Goal: Check status: Check status

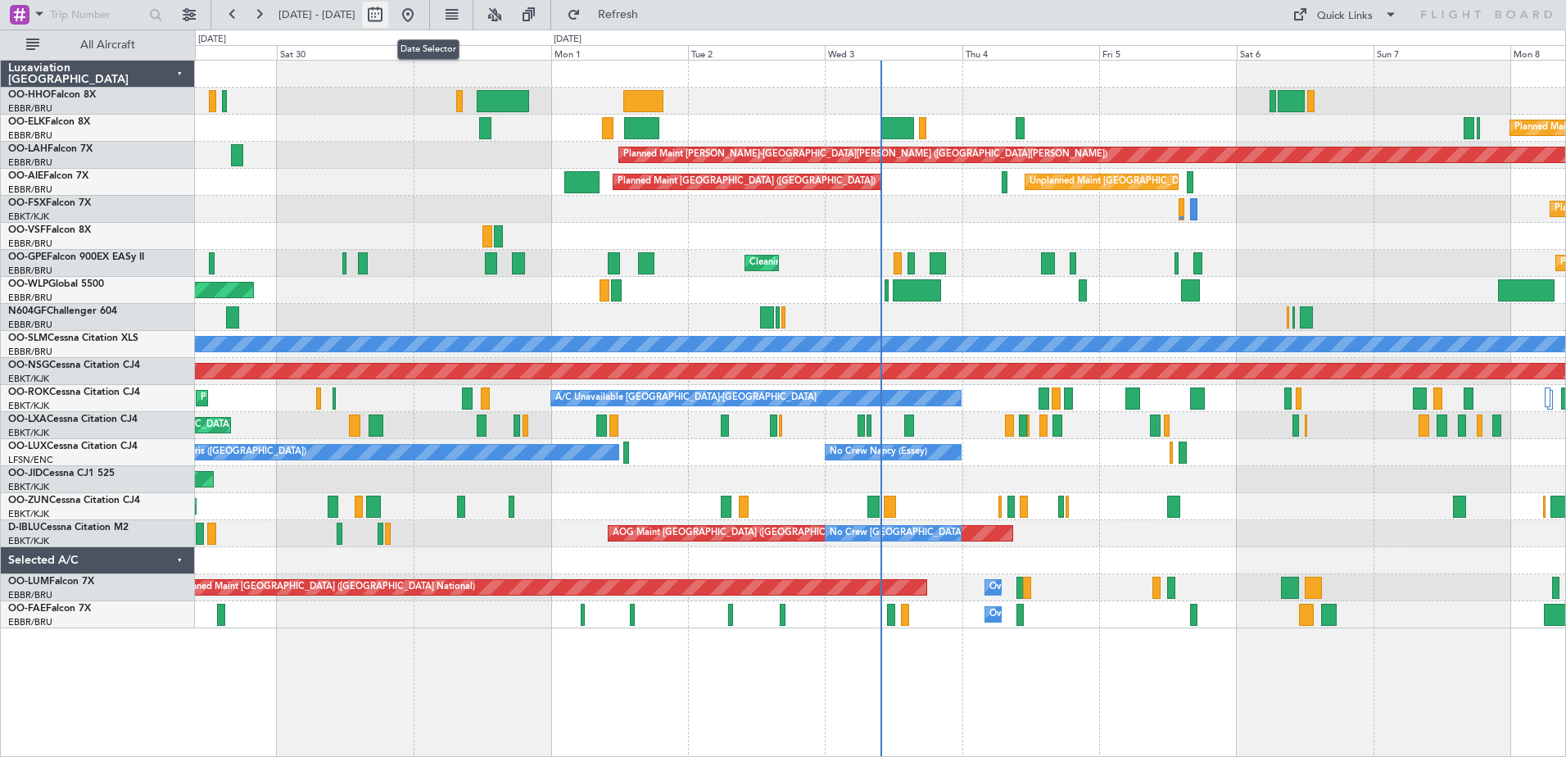
click at [388, 10] on button at bounding box center [375, 15] width 26 height 26
select select "8"
select select "2025"
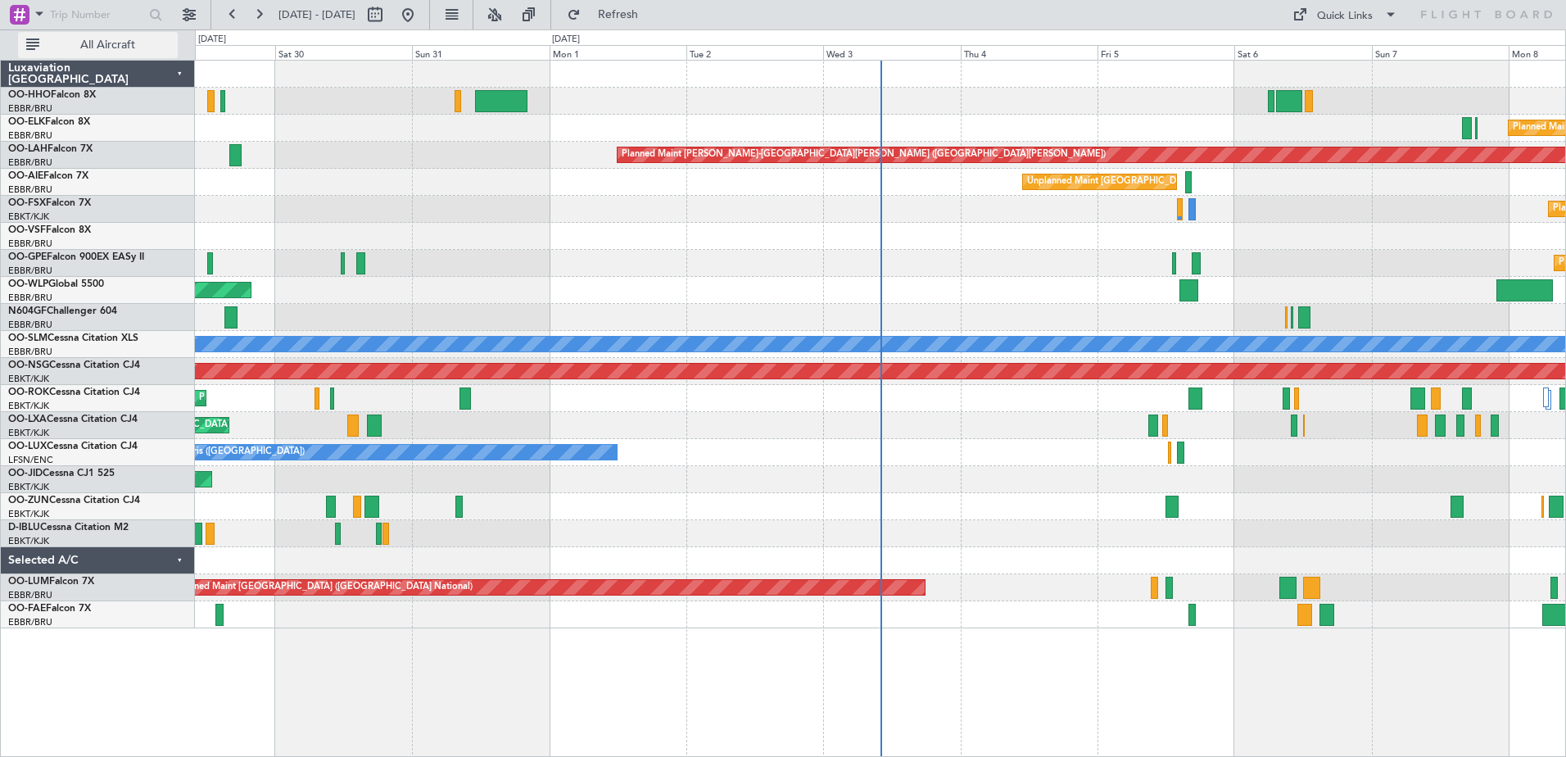
click at [139, 49] on span "All Aircraft" at bounding box center [108, 44] width 130 height 11
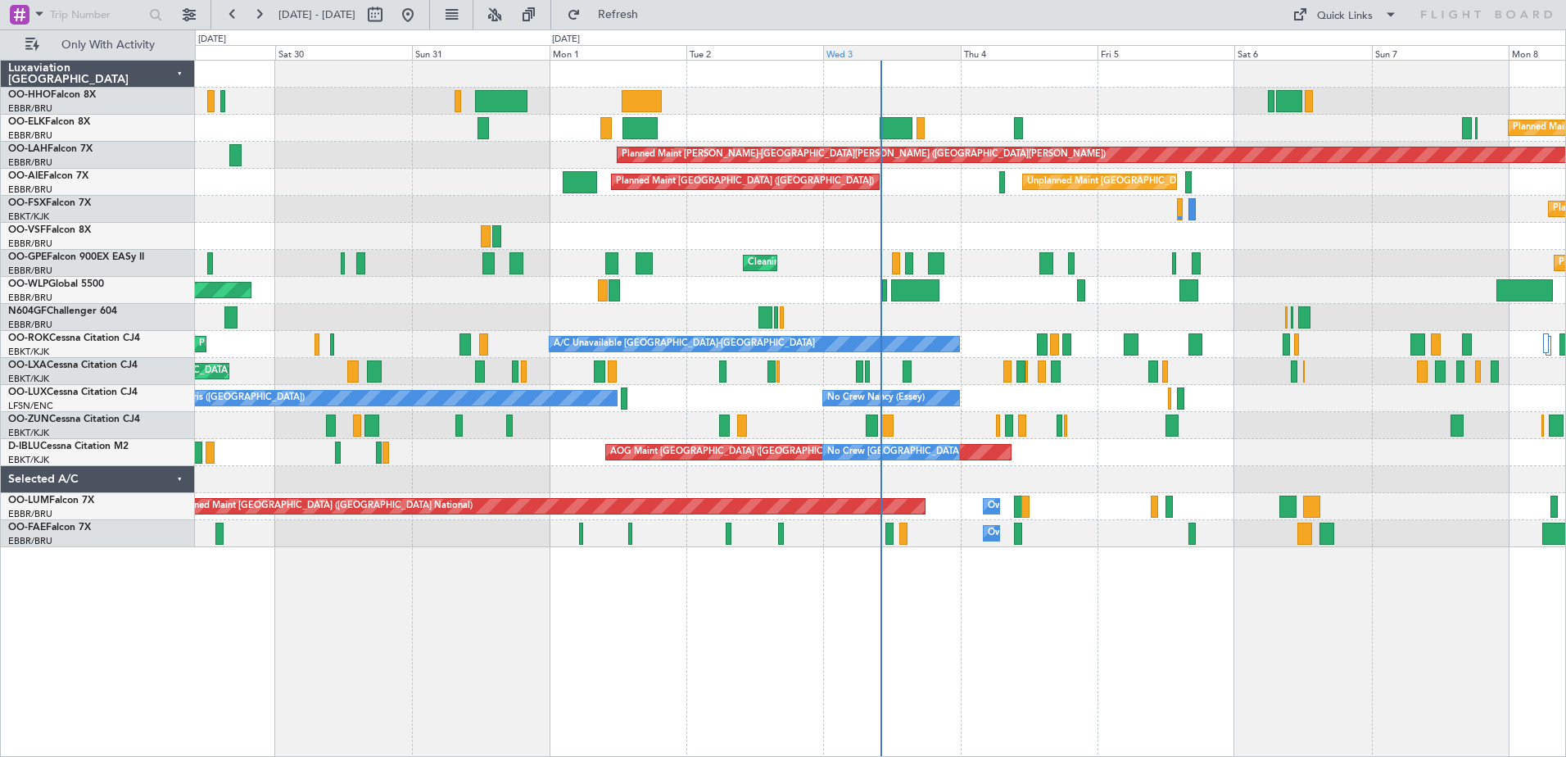
click at [915, 54] on div "Wed 3" at bounding box center [891, 52] width 137 height 15
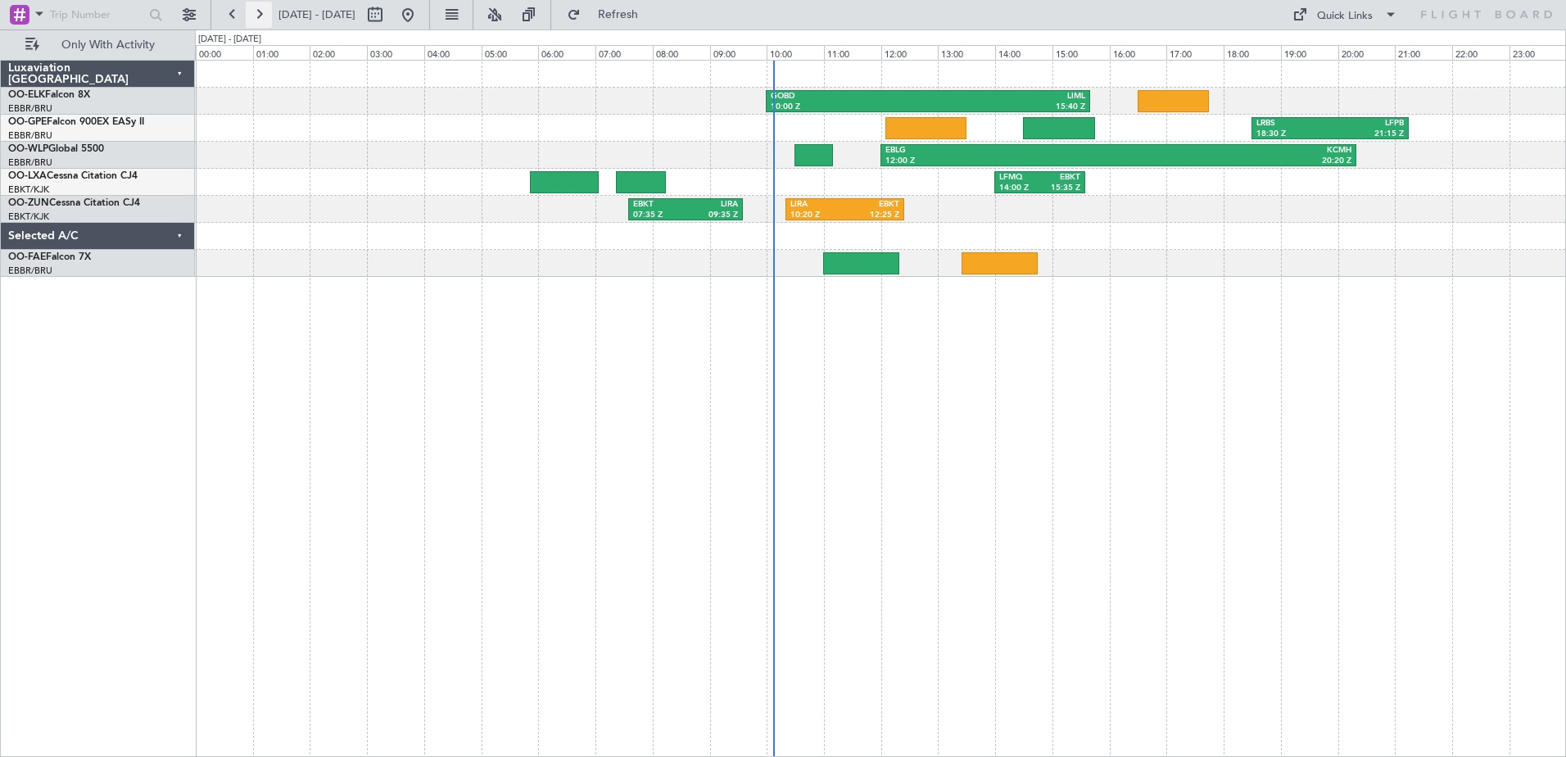
click at [265, 18] on button at bounding box center [259, 15] width 26 height 26
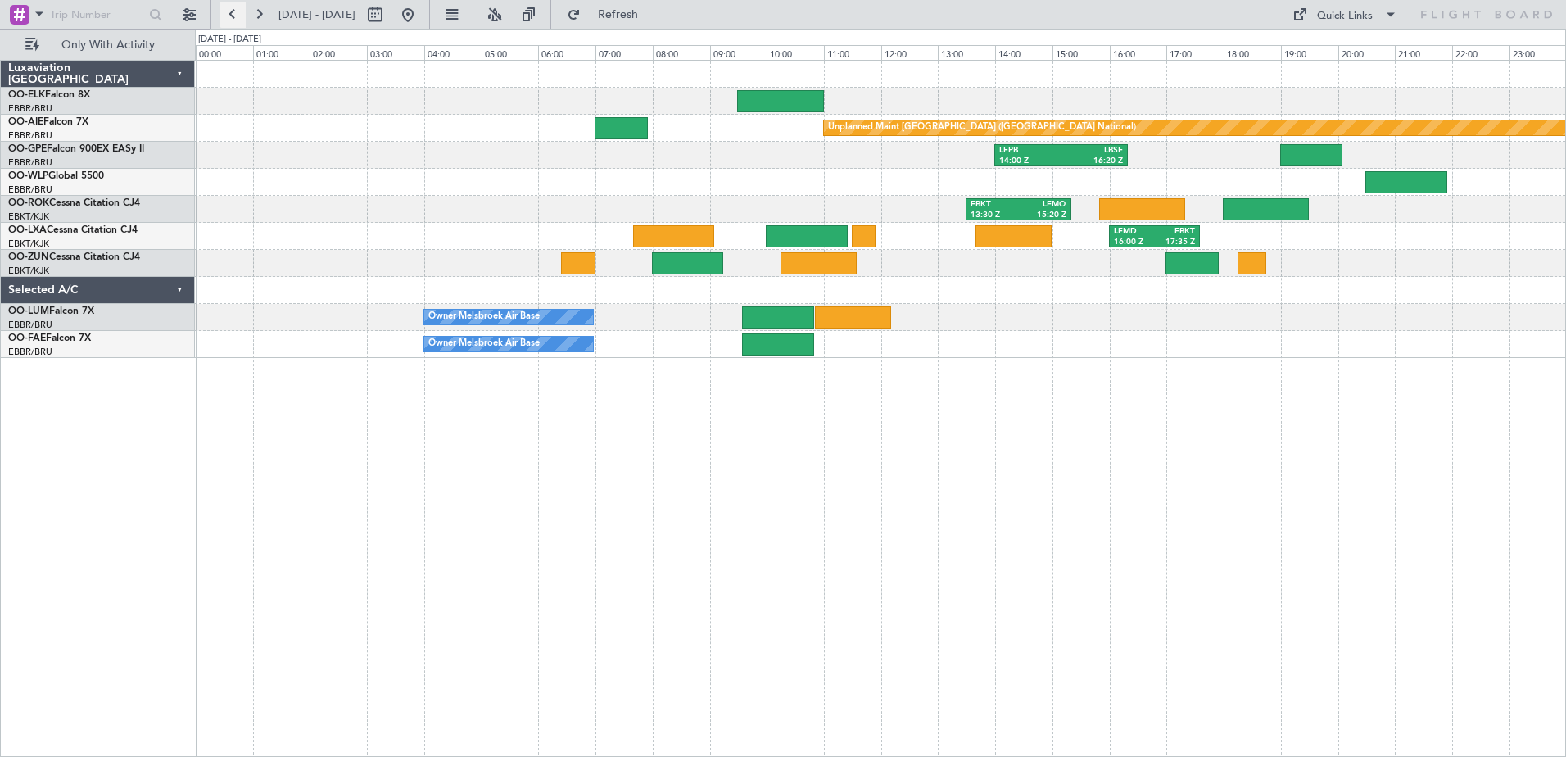
click at [228, 12] on button at bounding box center [233, 15] width 26 height 26
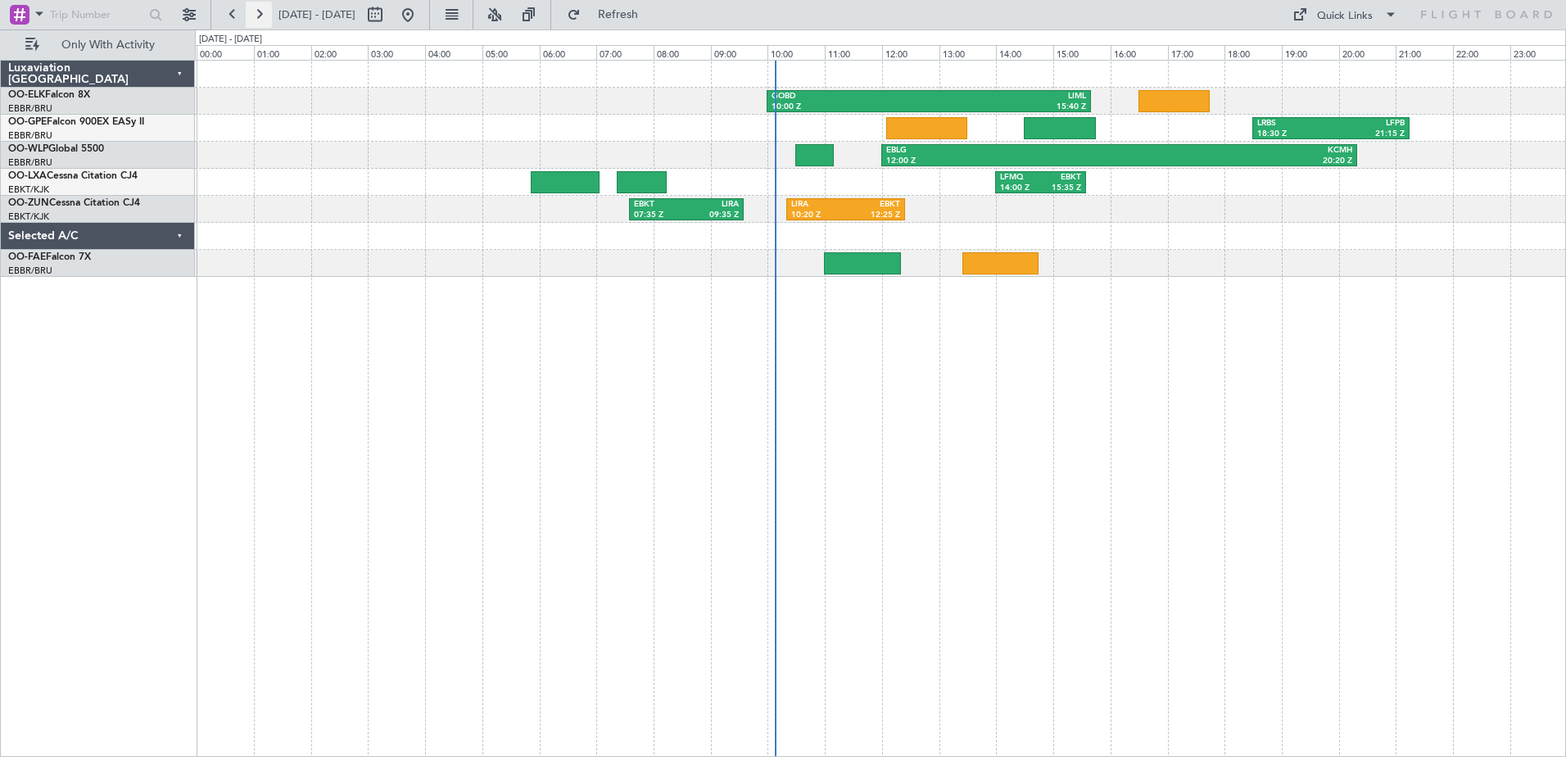
click at [259, 16] on button at bounding box center [259, 15] width 26 height 26
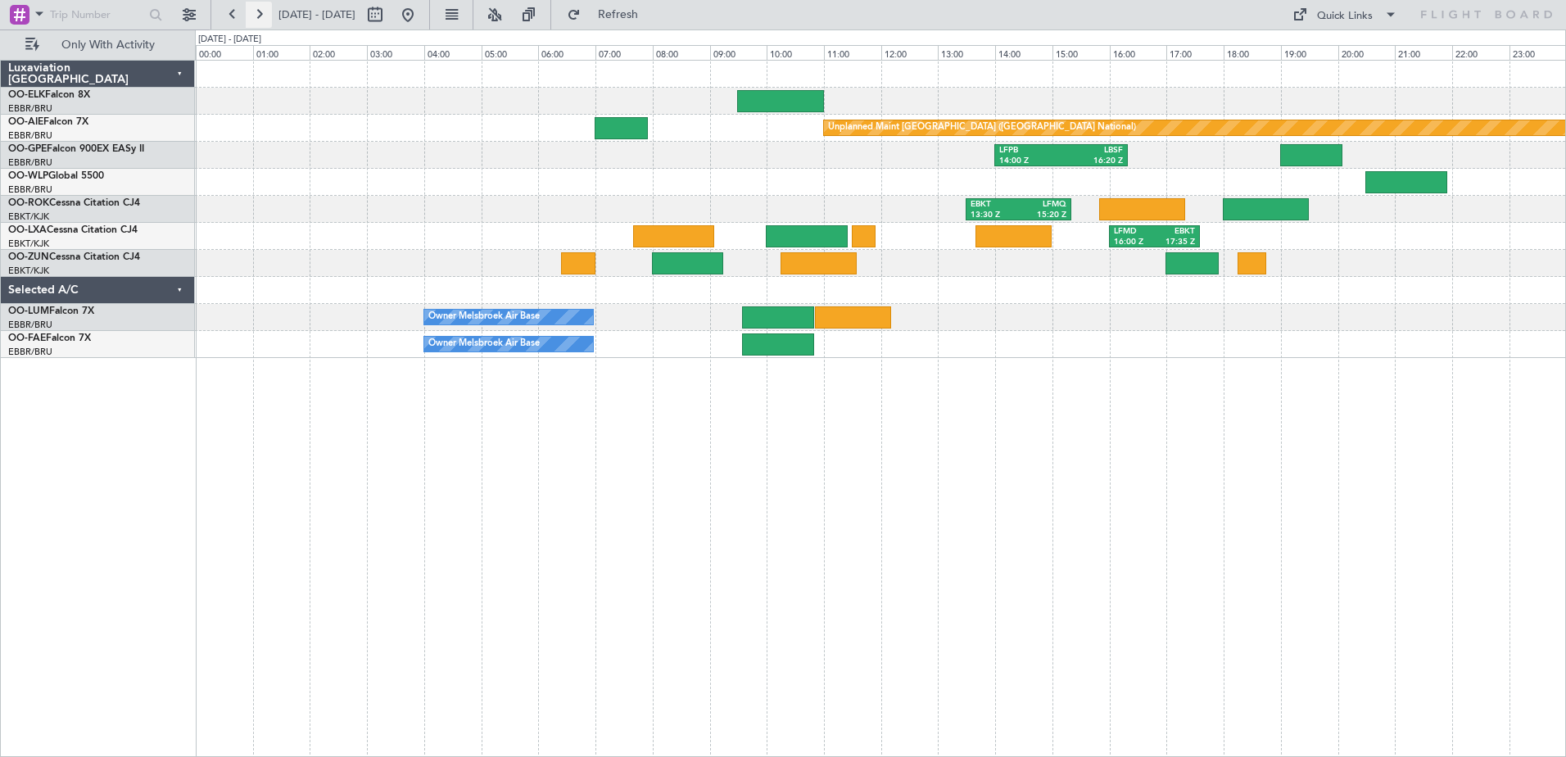
click at [260, 20] on button at bounding box center [259, 15] width 26 height 26
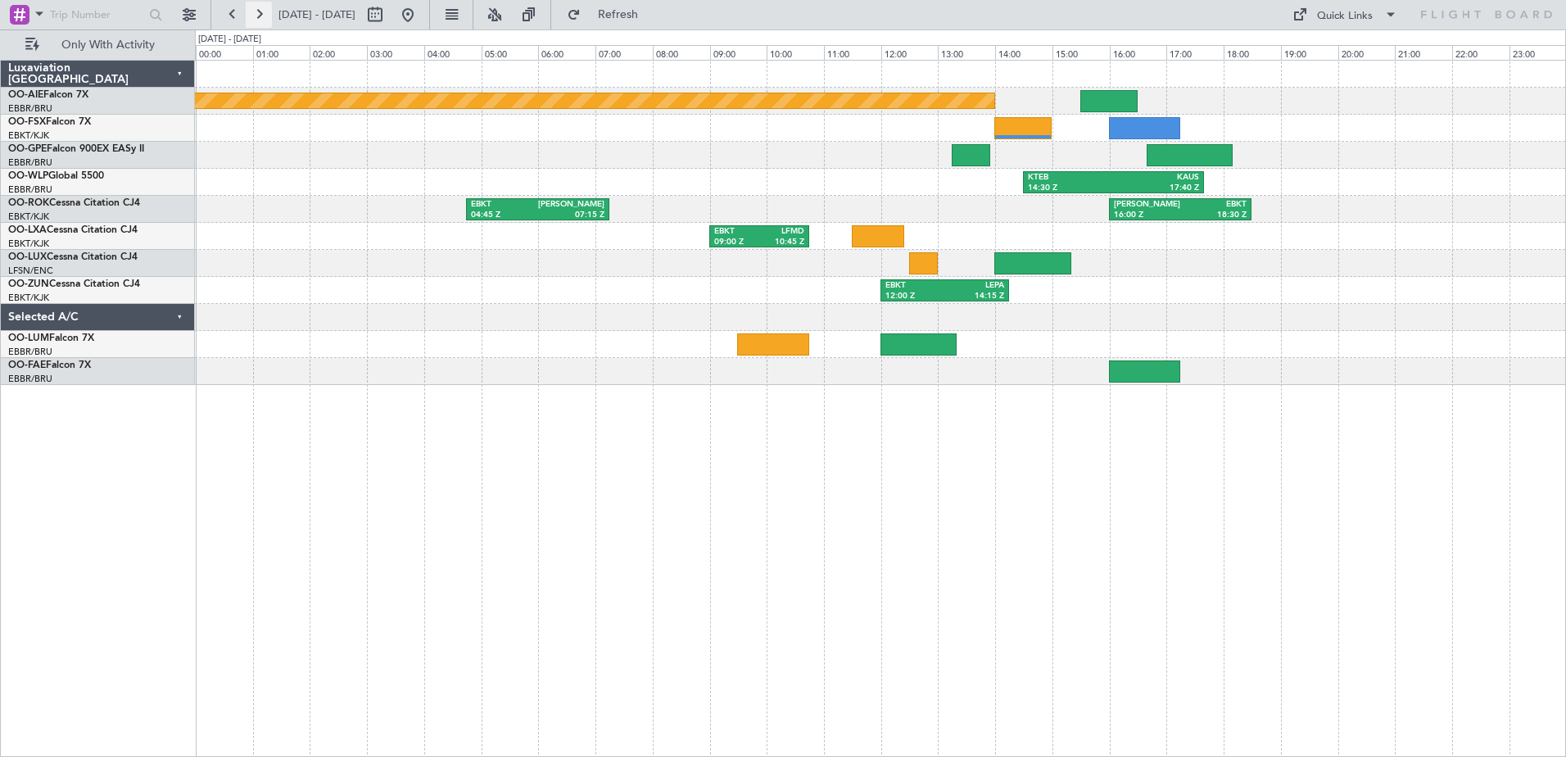
click at [263, 17] on button at bounding box center [259, 15] width 26 height 26
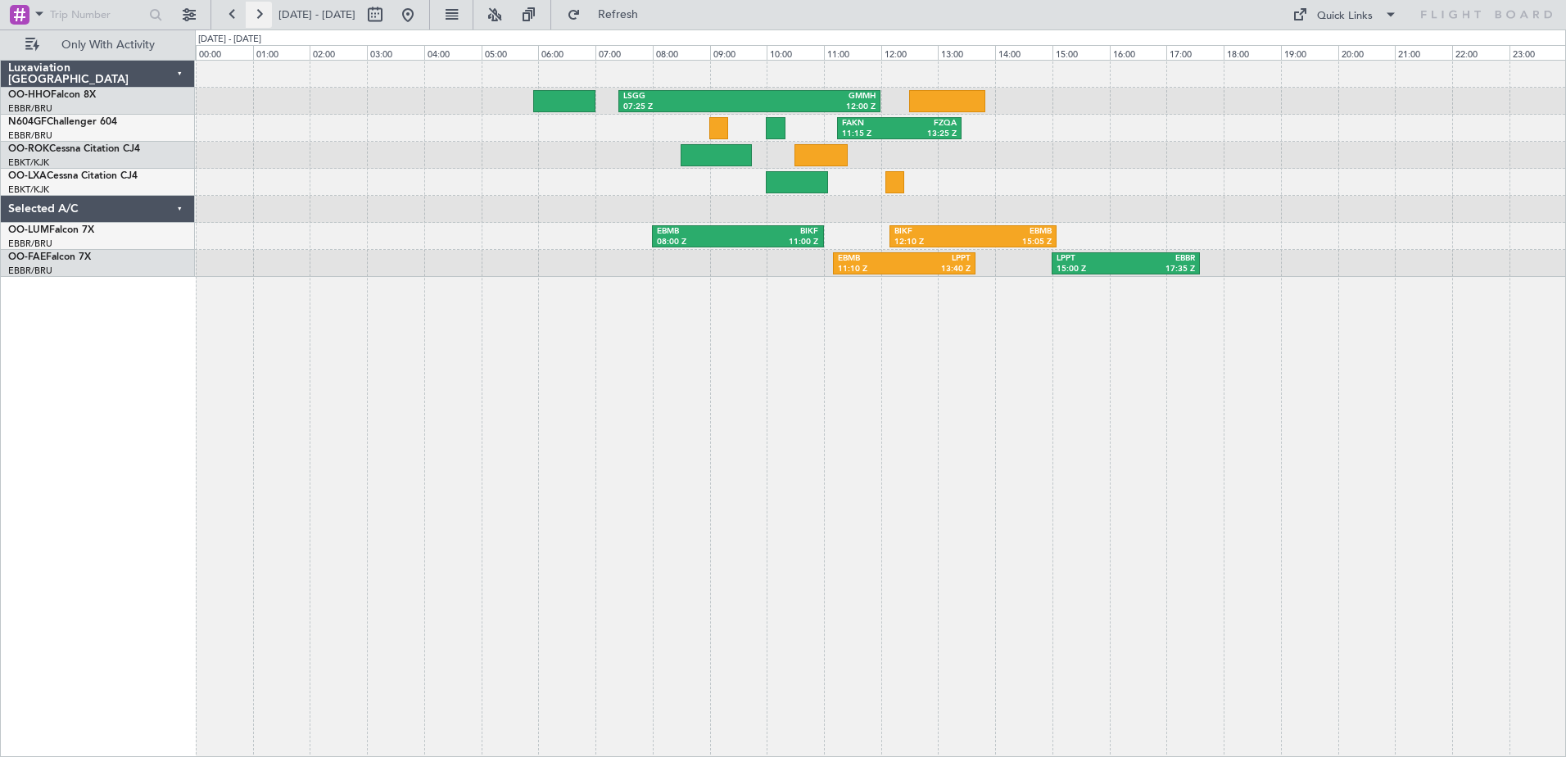
click at [266, 18] on button at bounding box center [259, 15] width 26 height 26
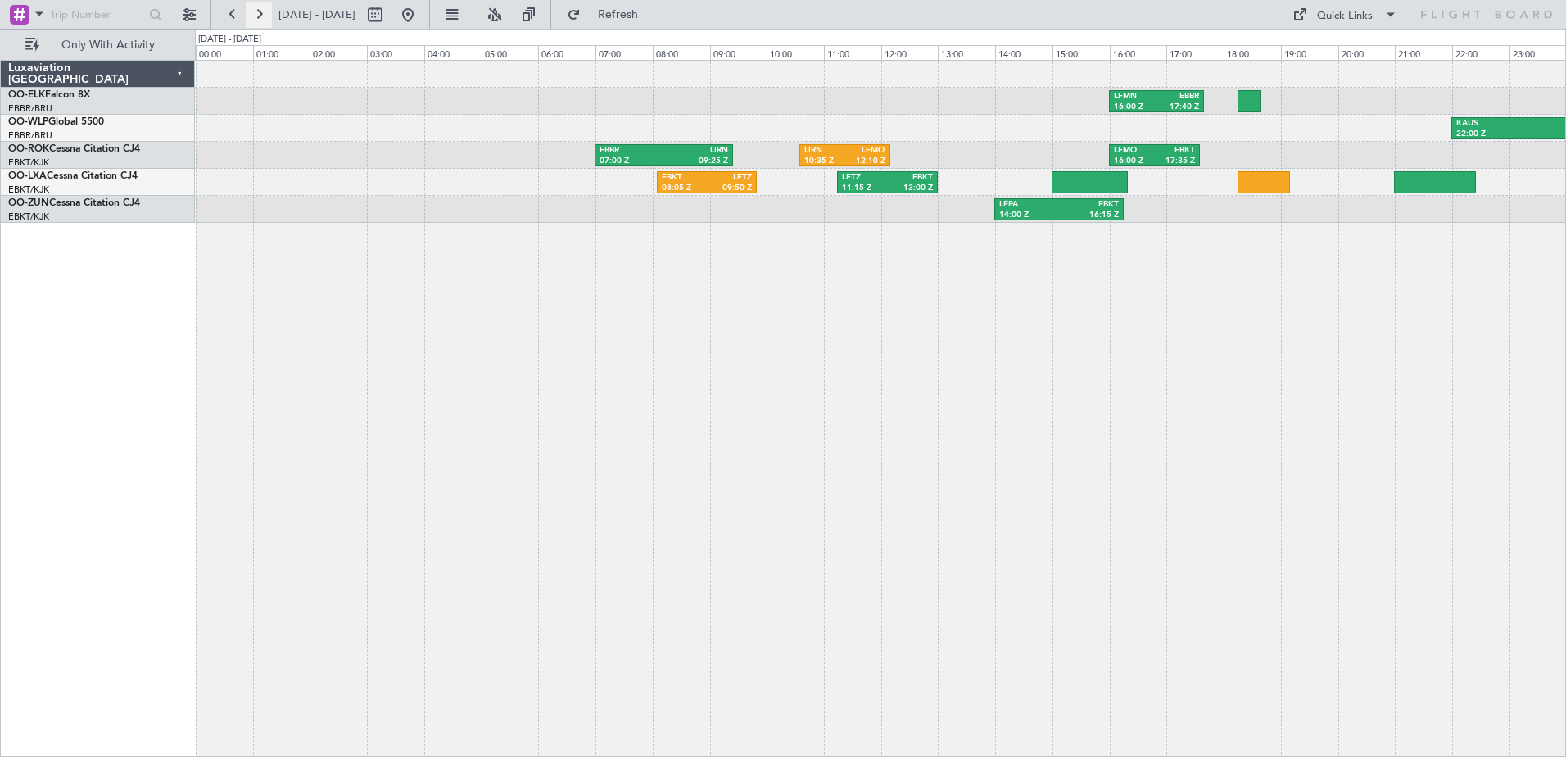
click at [265, 20] on button at bounding box center [259, 15] width 26 height 26
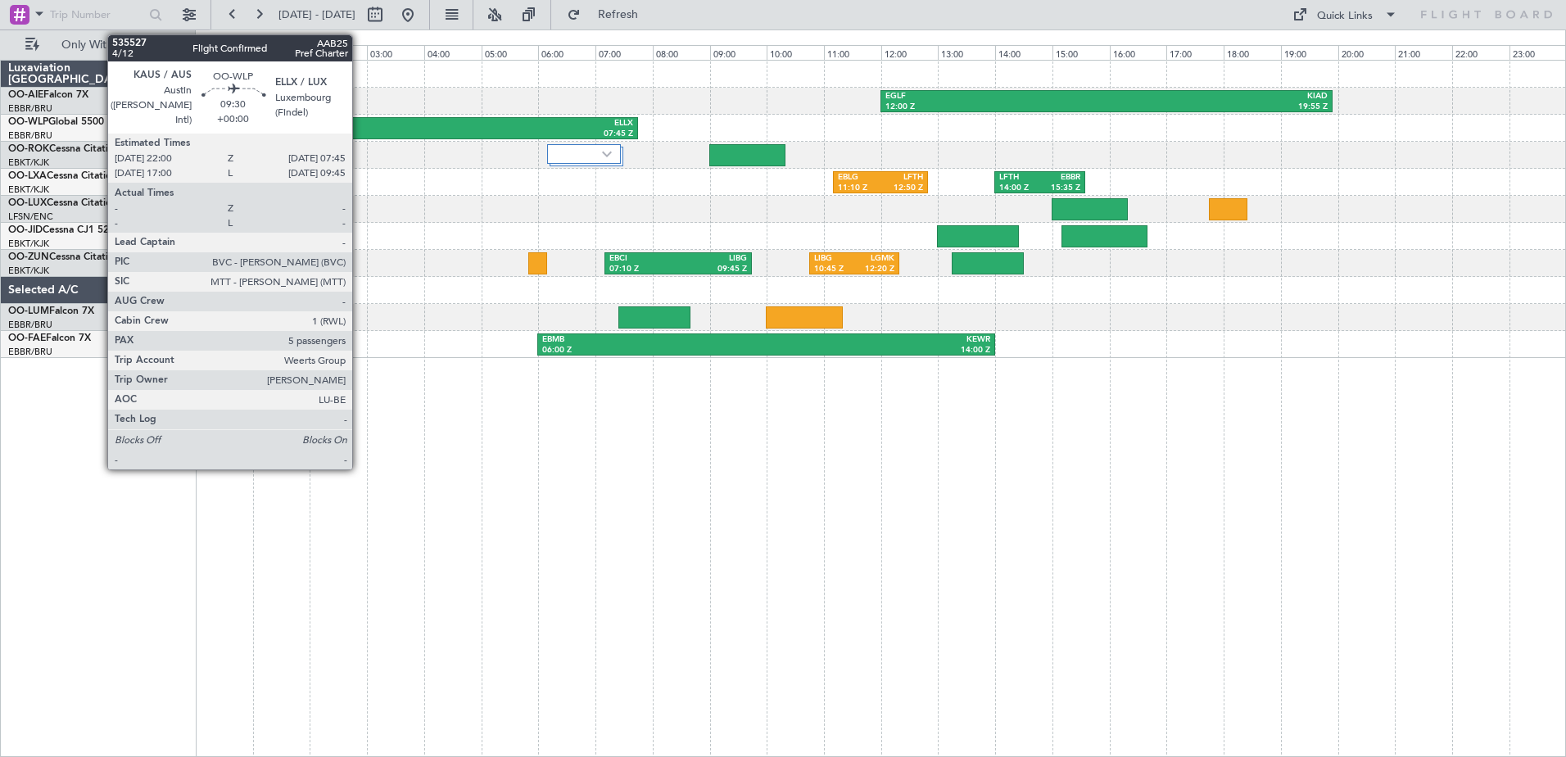
click at [360, 120] on div "ELLX" at bounding box center [497, 123] width 274 height 11
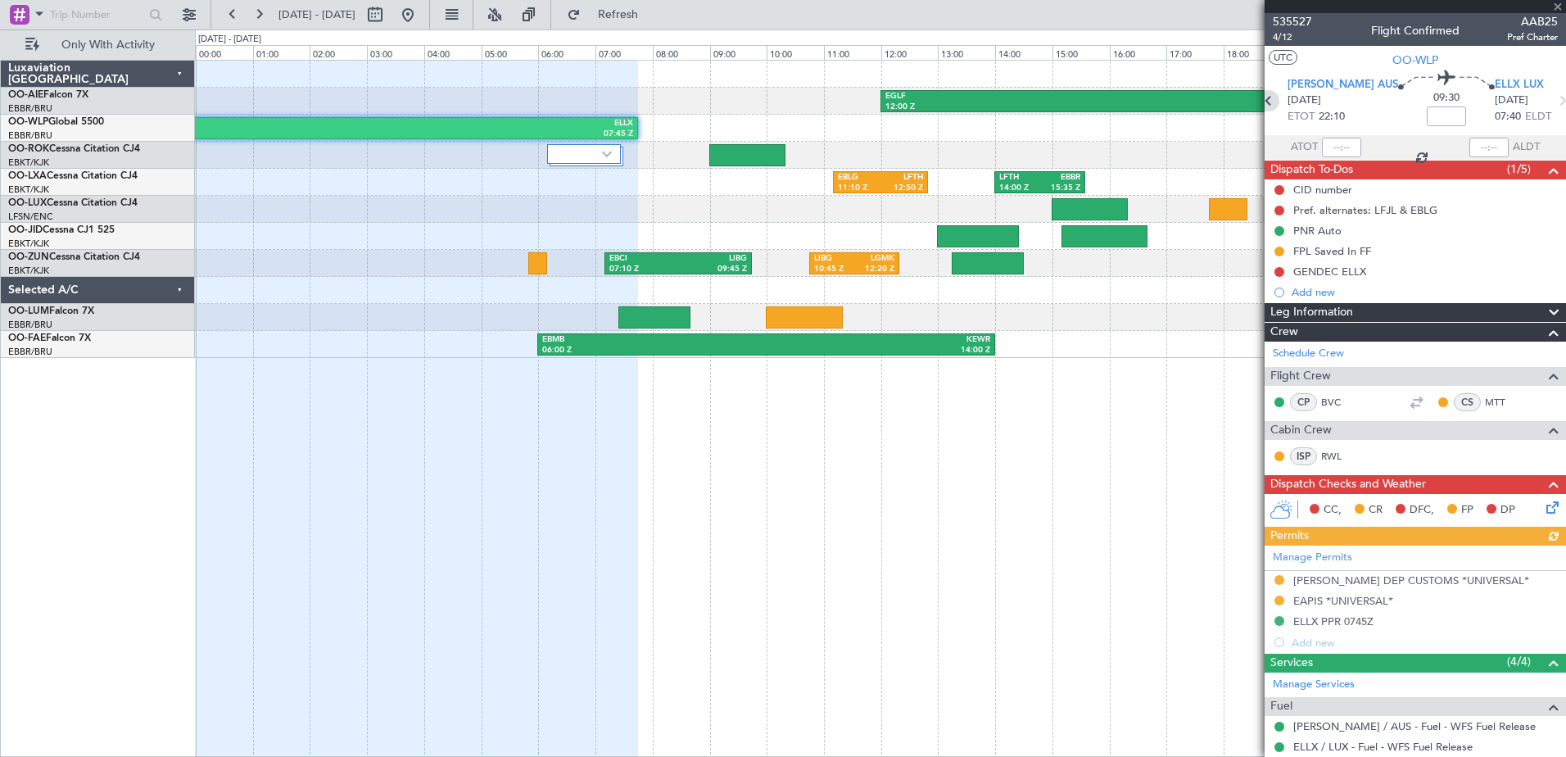
click at [1273, 103] on icon at bounding box center [1268, 100] width 21 height 21
type input "2"
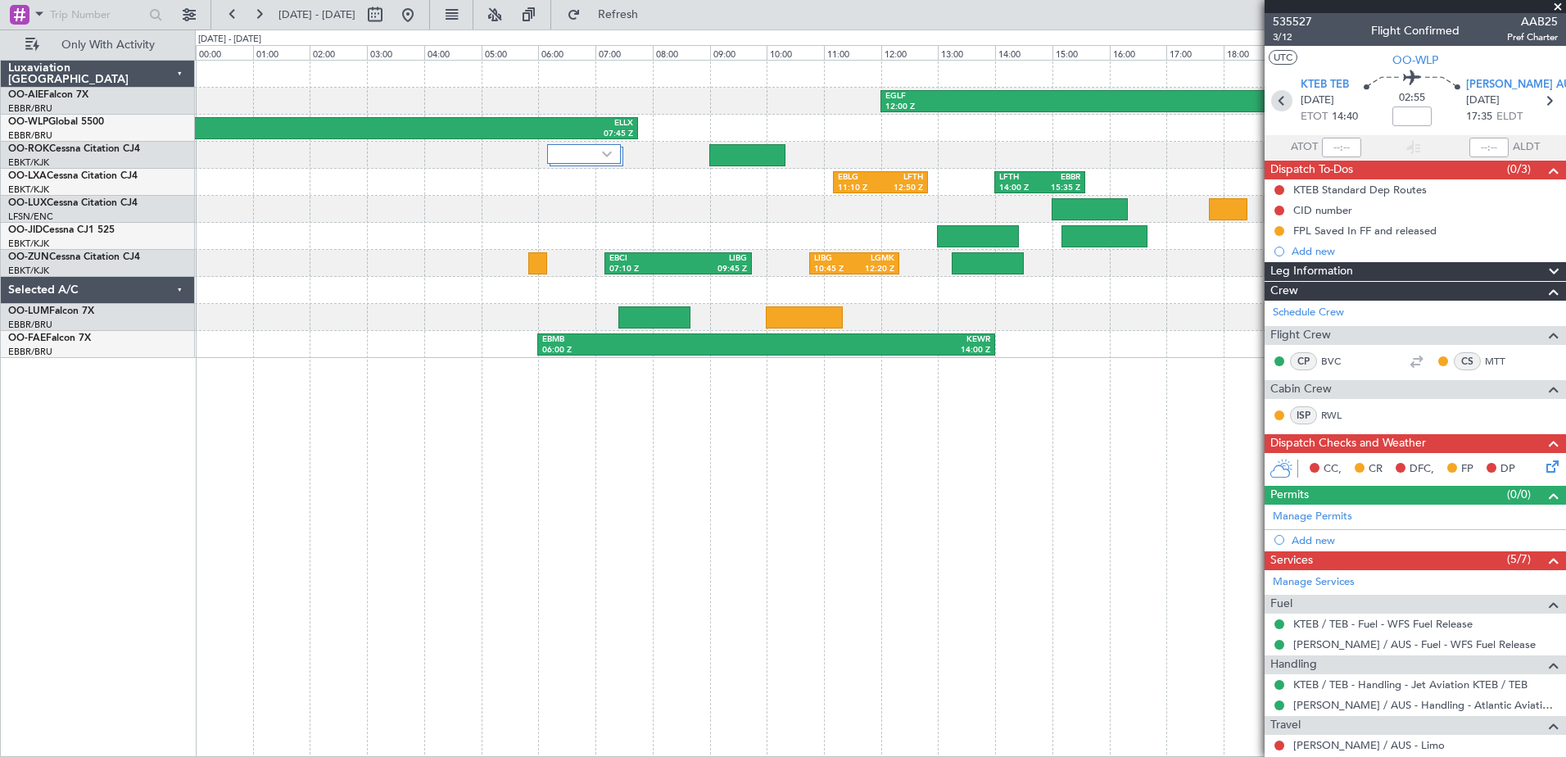
click at [1282, 102] on icon at bounding box center [1281, 100] width 21 height 21
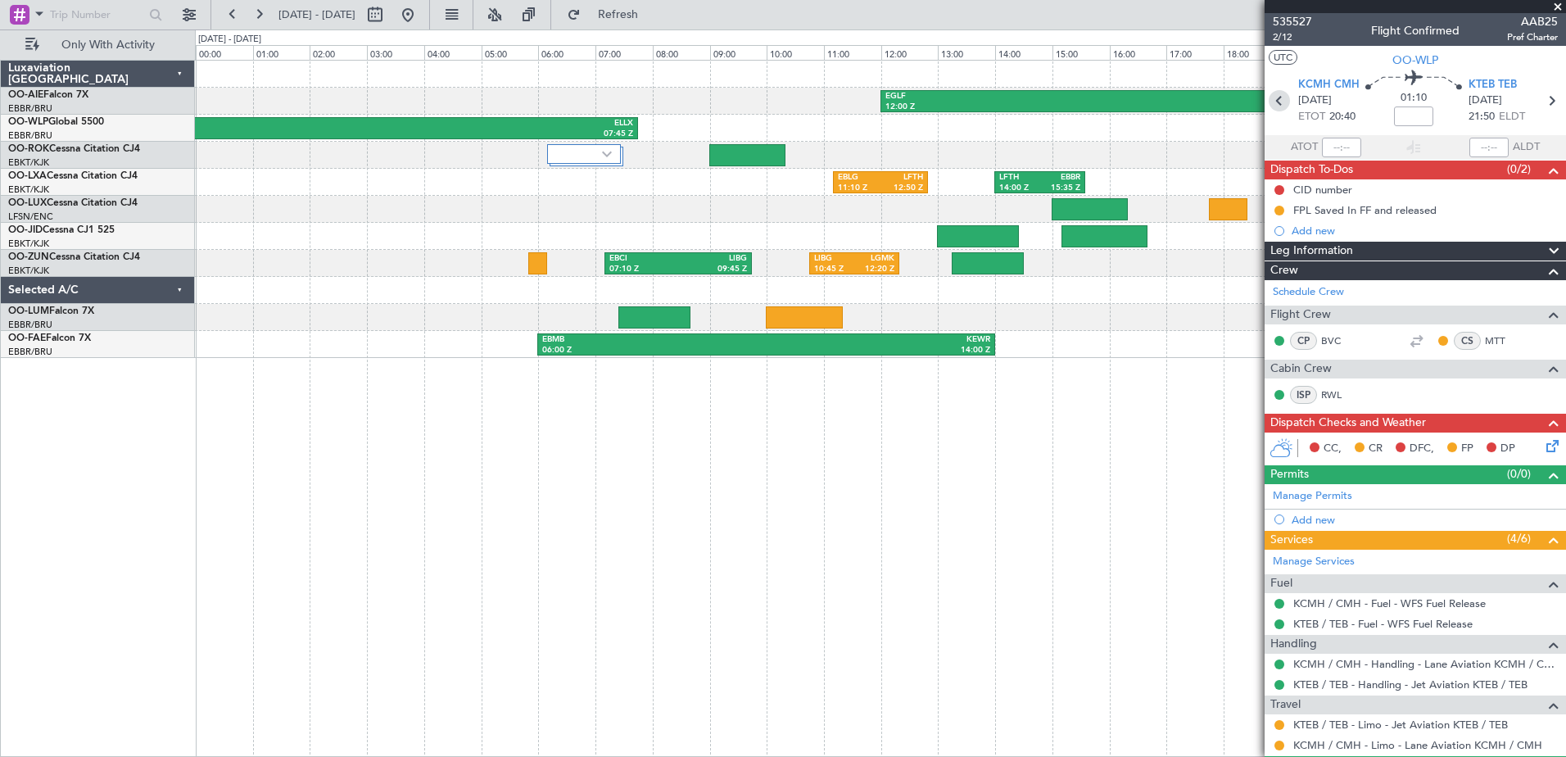
click at [1279, 102] on icon at bounding box center [1279, 100] width 21 height 21
type input "+00:30"
type input "6"
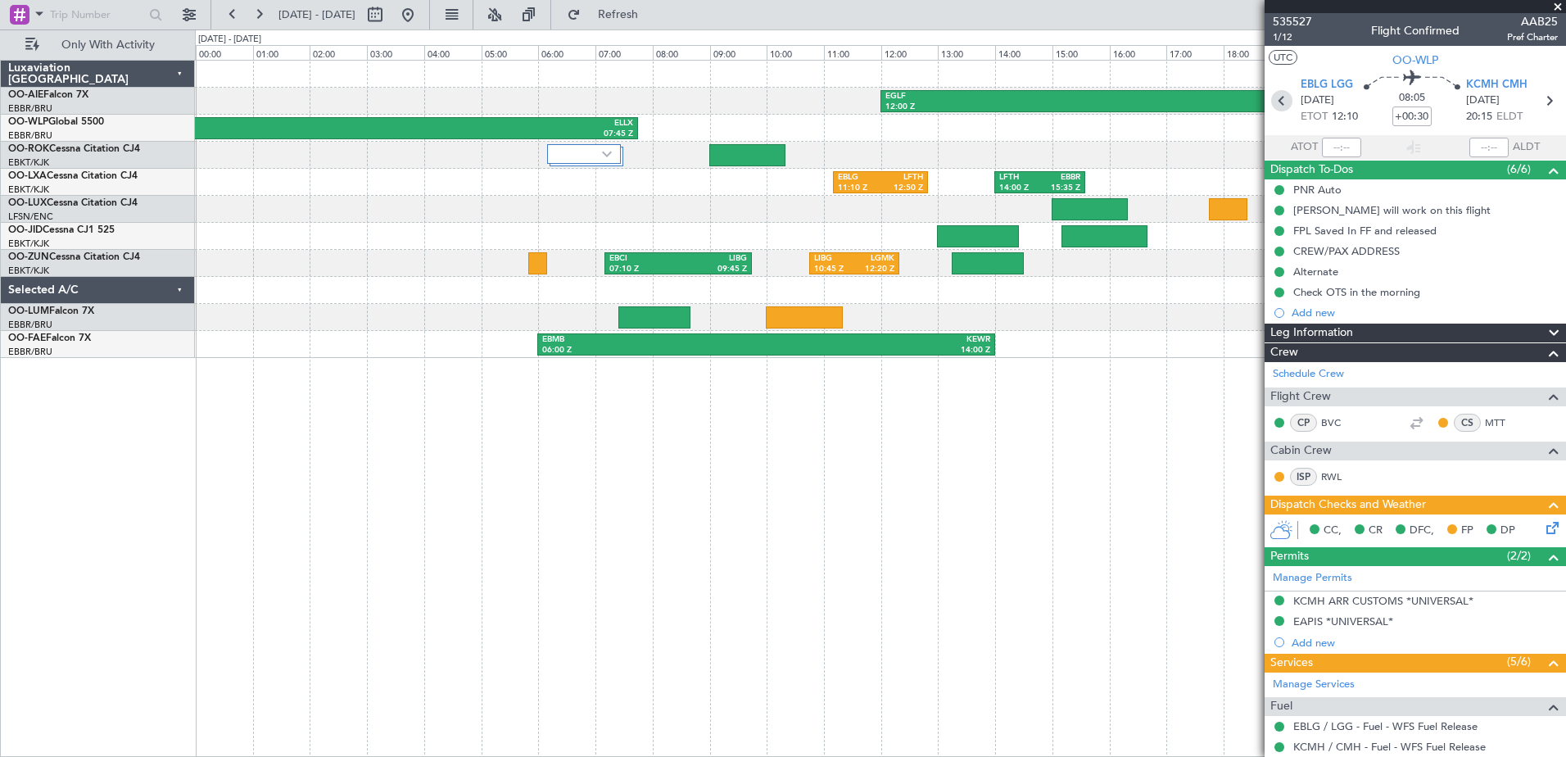
click at [1279, 102] on icon at bounding box center [1281, 100] width 21 height 21
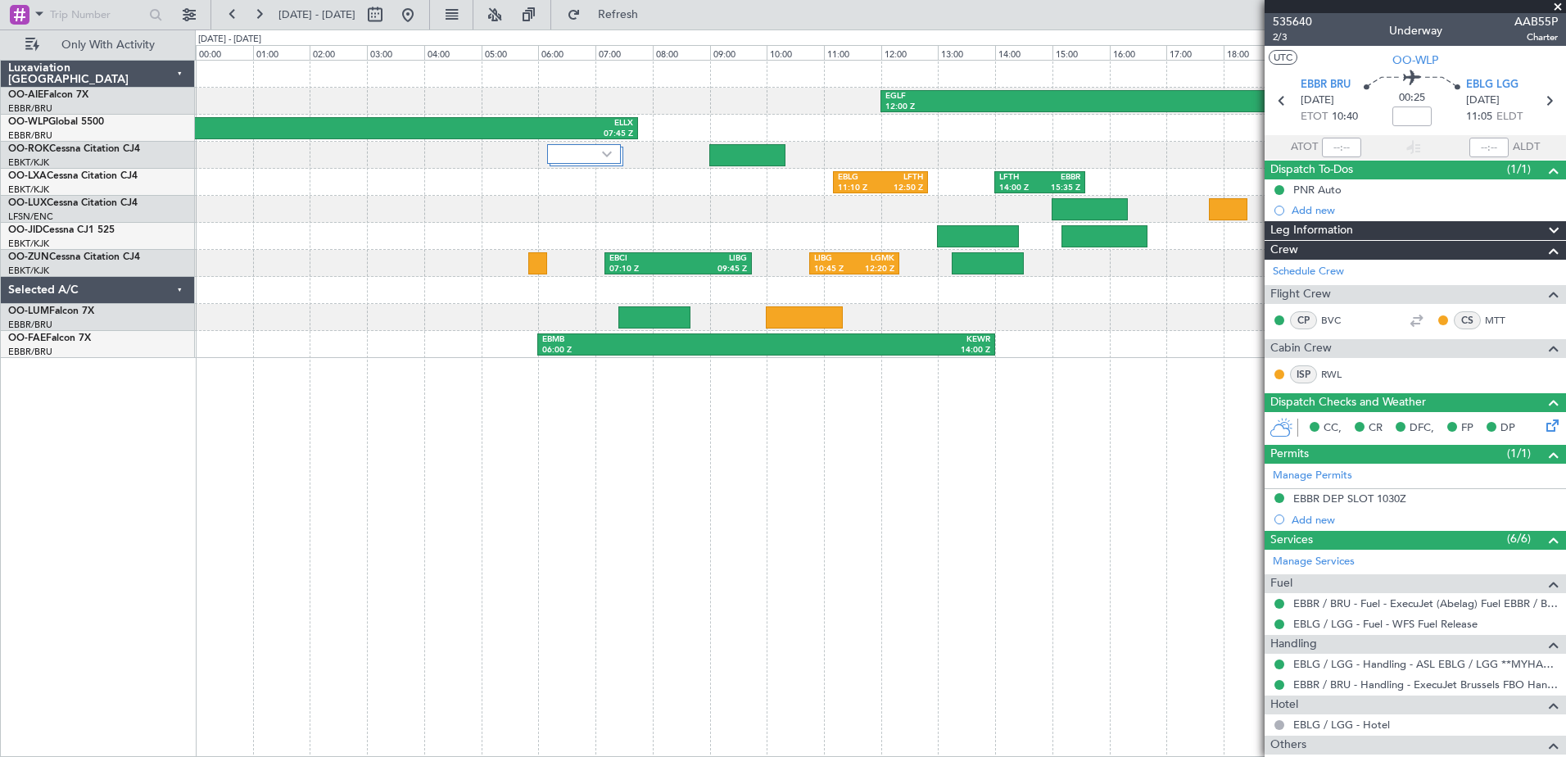
click at [1560, 9] on span at bounding box center [1558, 7] width 16 height 15
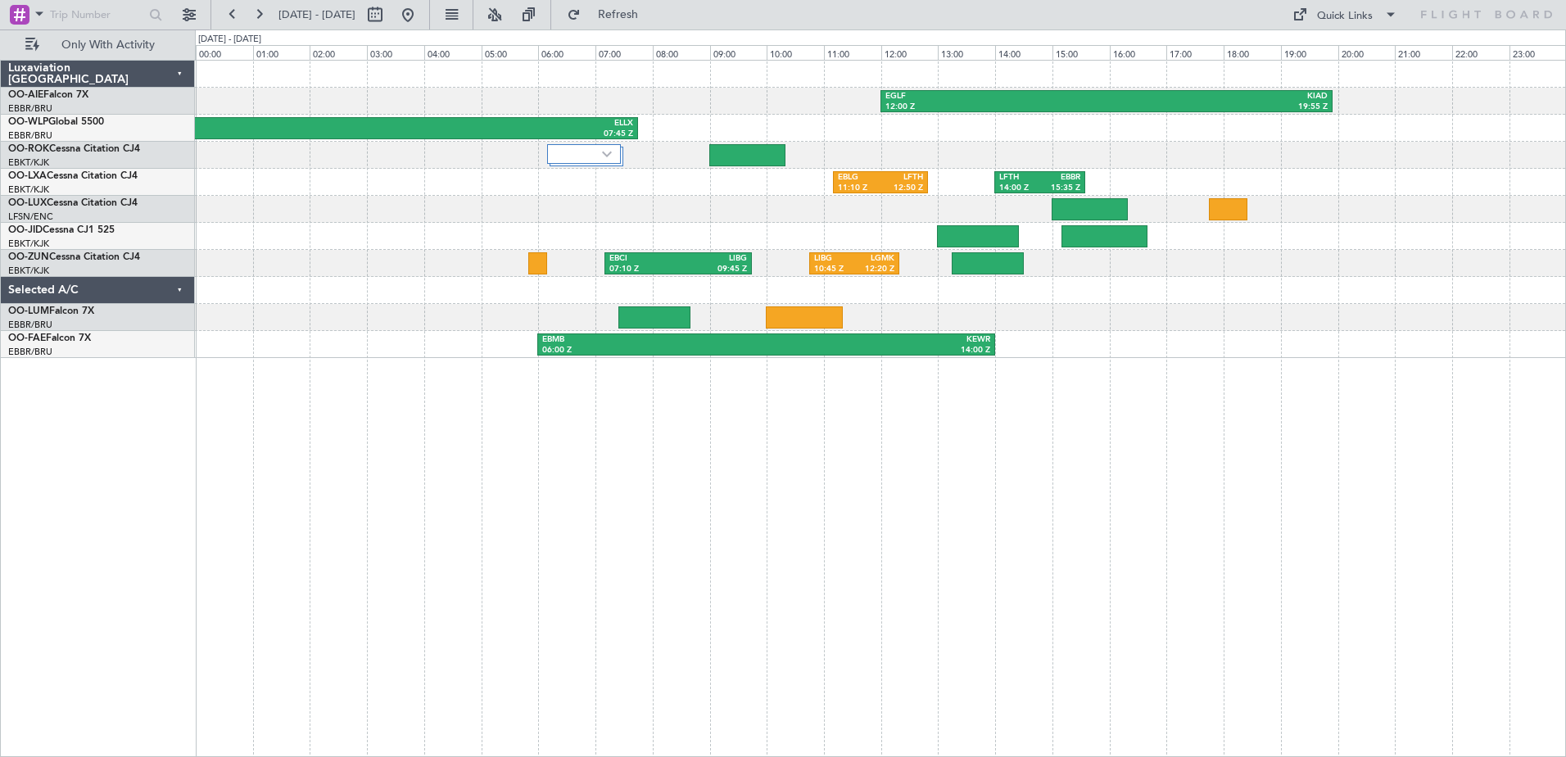
type input "0"
click at [421, 9] on button at bounding box center [408, 15] width 26 height 26
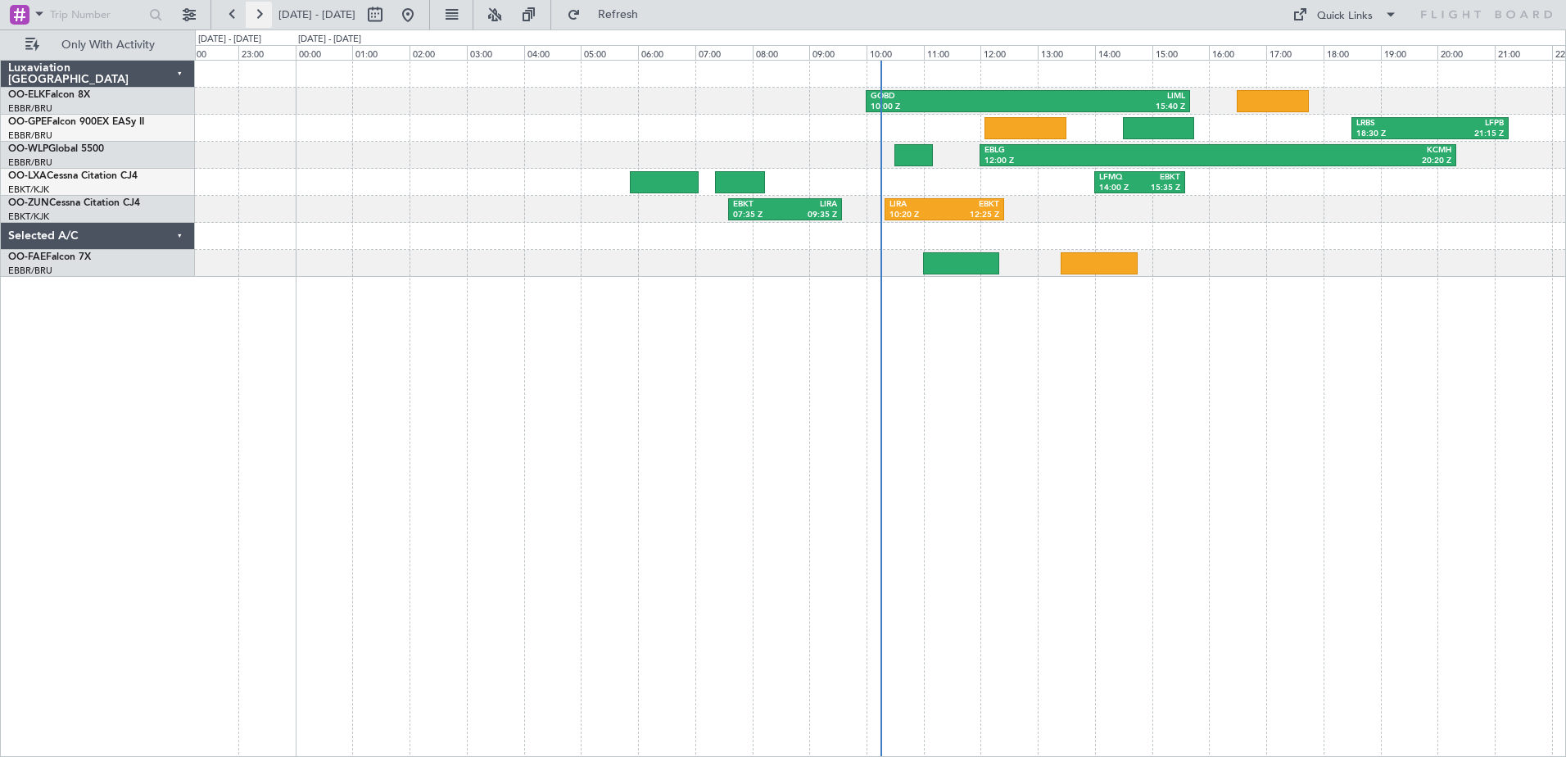
click at [270, 16] on button at bounding box center [259, 15] width 26 height 26
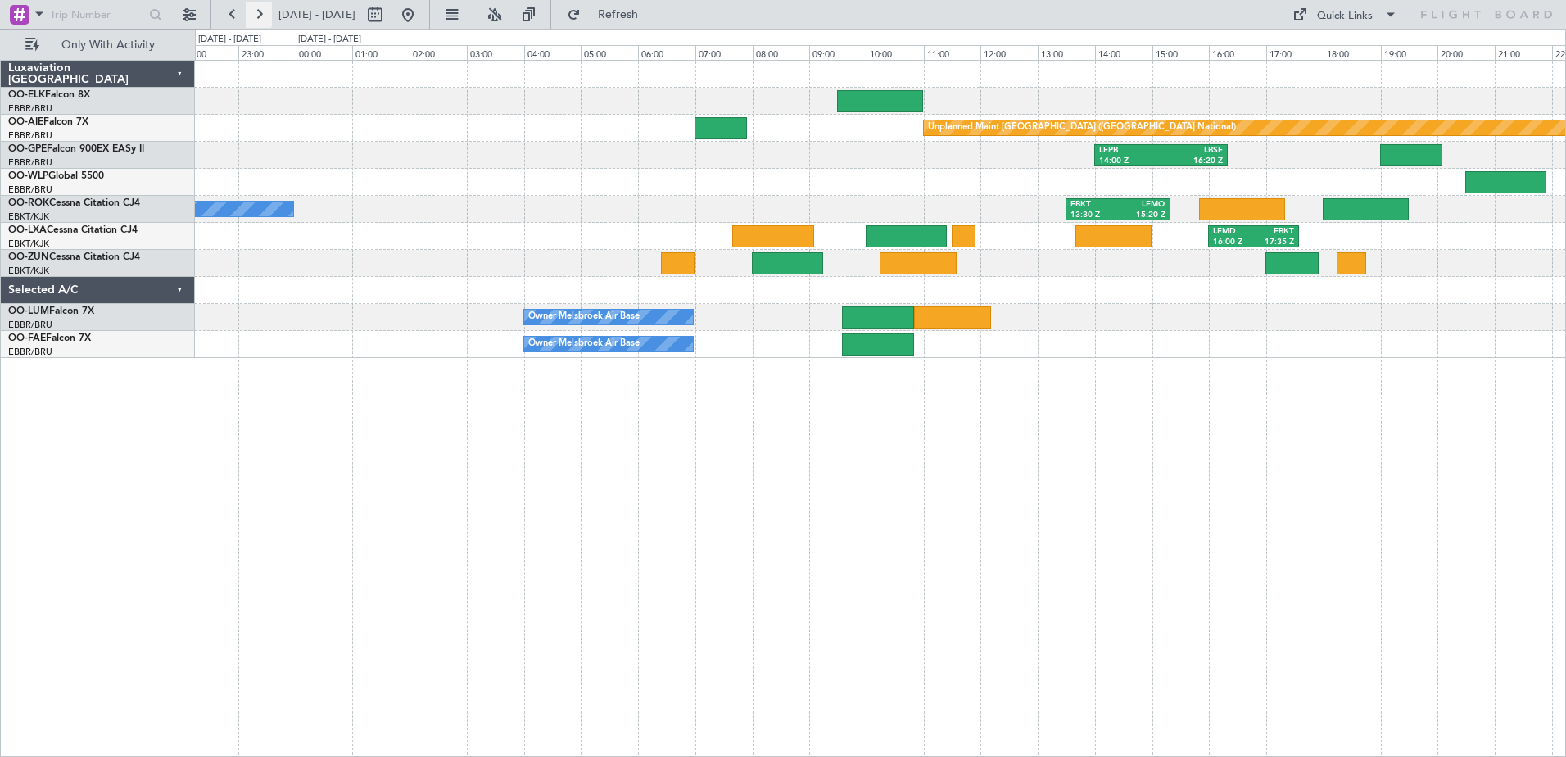
click at [264, 16] on button at bounding box center [259, 15] width 26 height 26
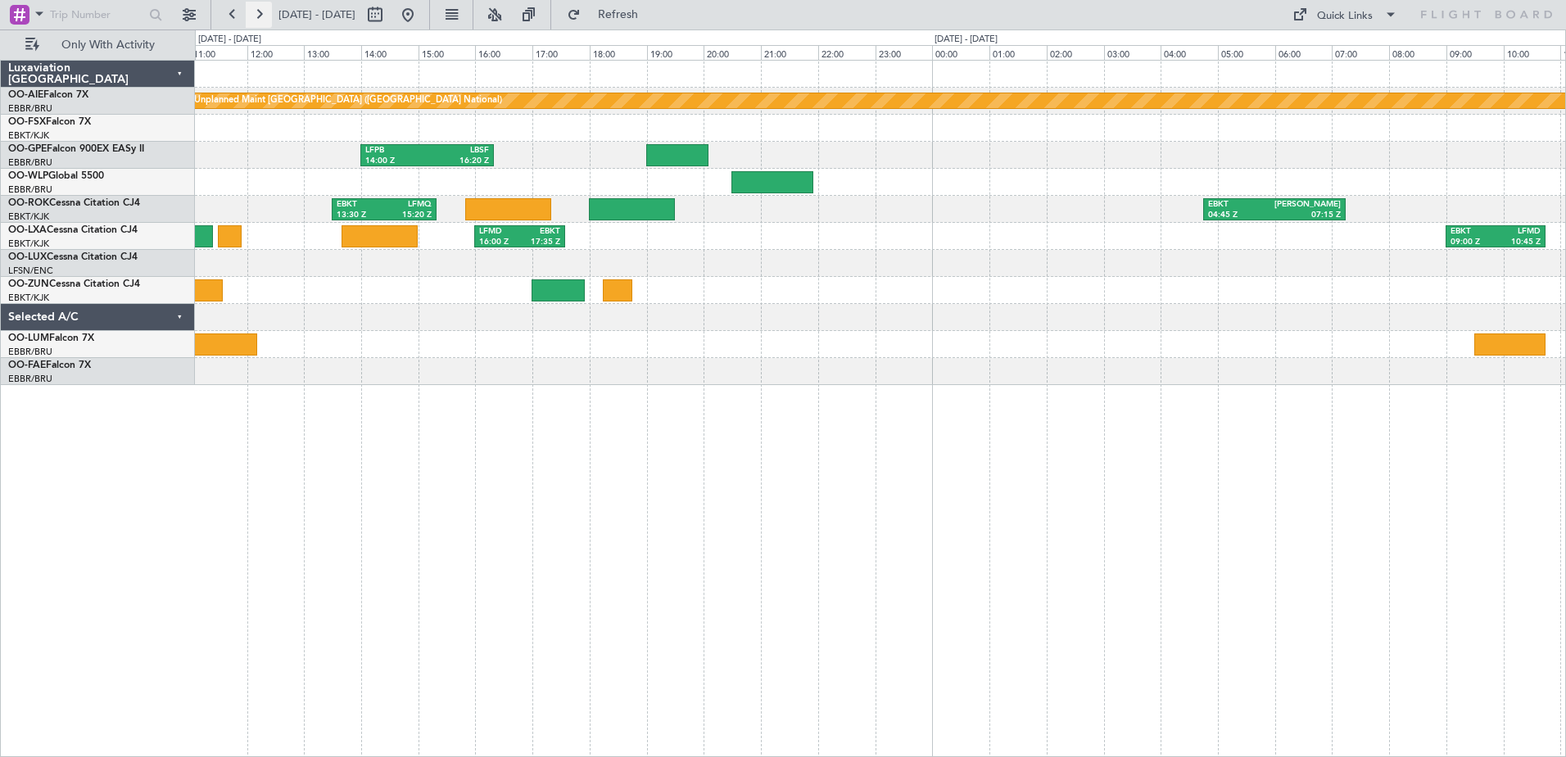
click at [264, 16] on button at bounding box center [259, 15] width 26 height 26
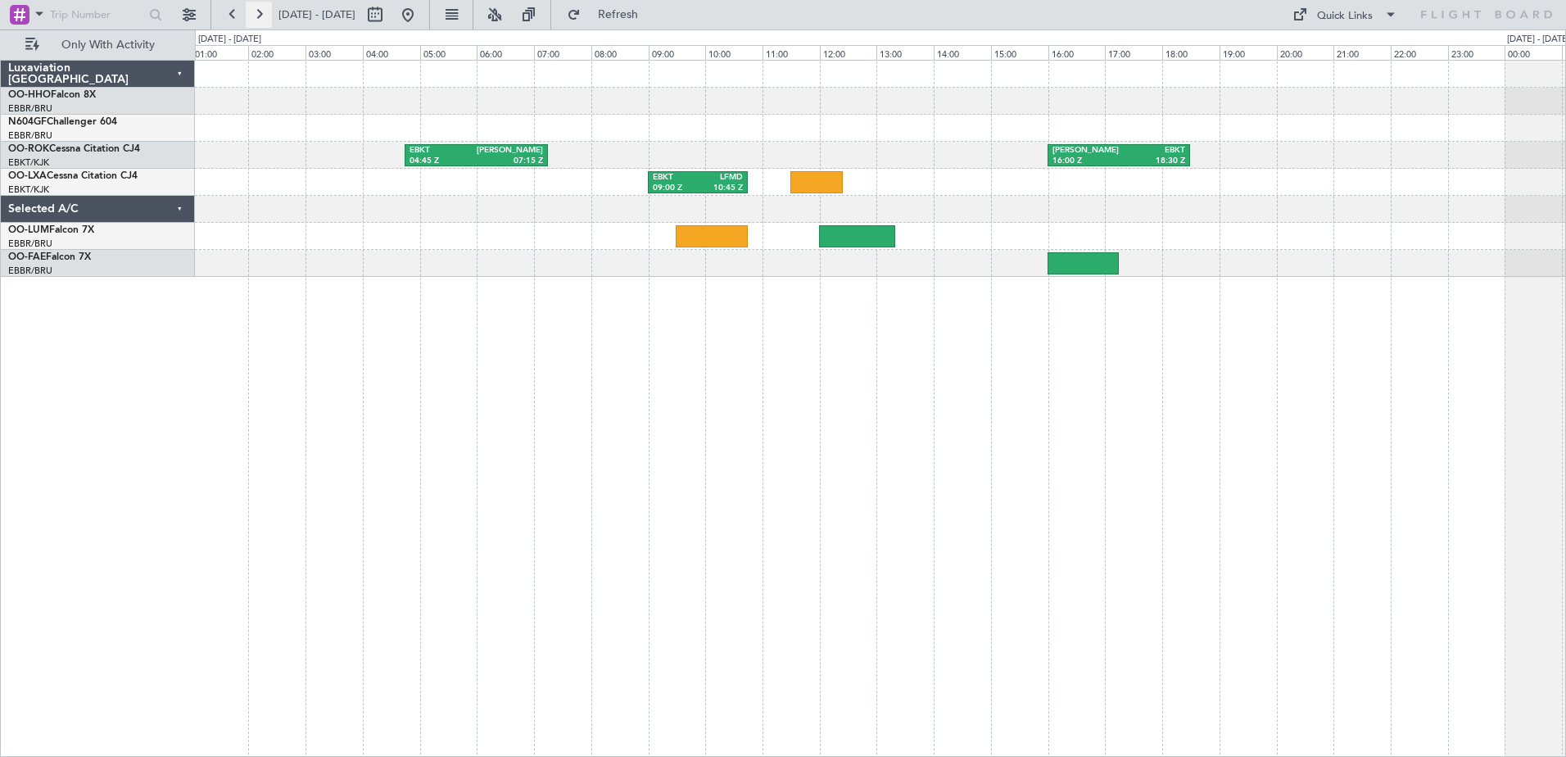
click at [264, 16] on button at bounding box center [259, 15] width 26 height 26
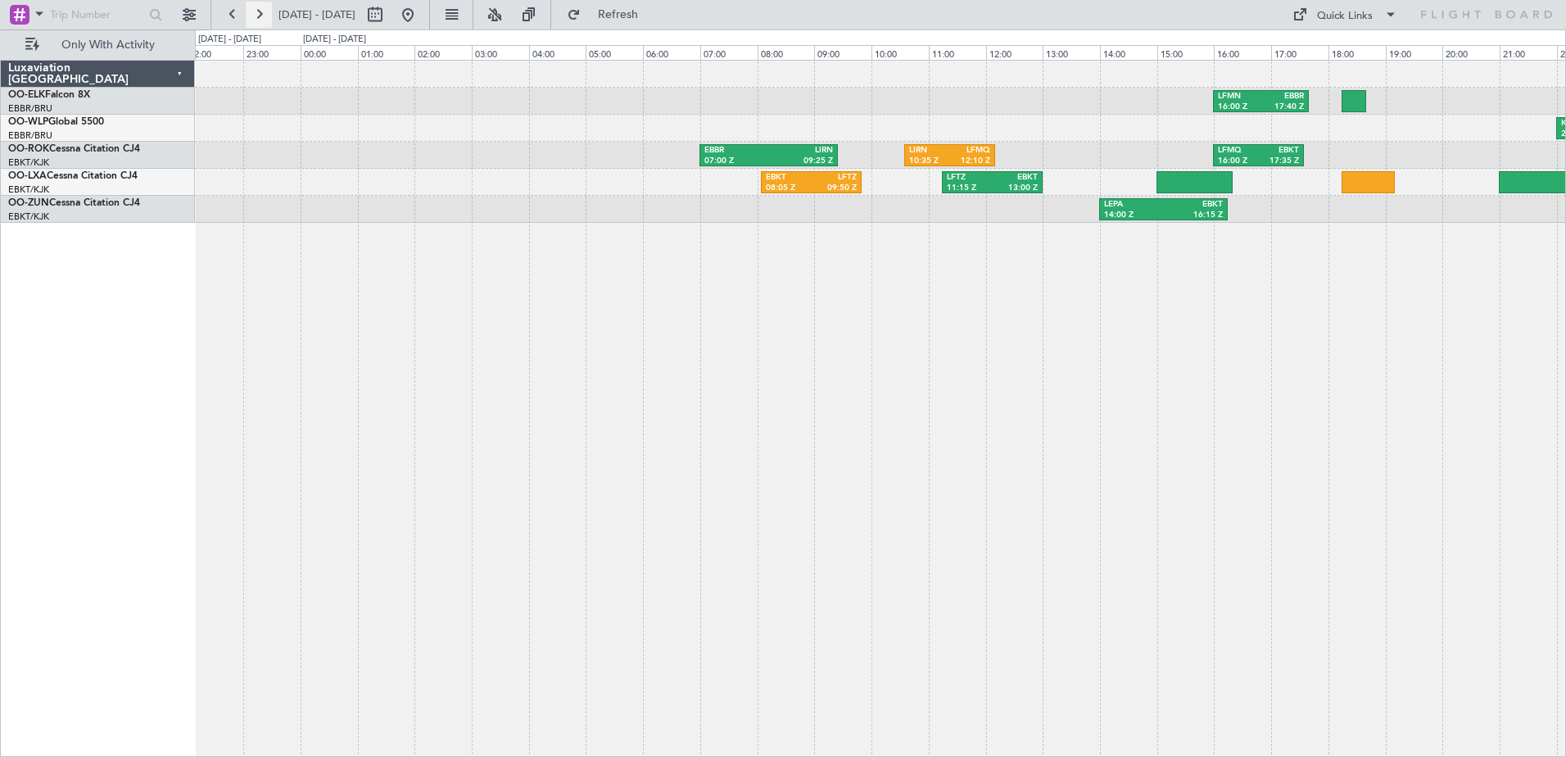
click at [264, 16] on button at bounding box center [259, 15] width 26 height 26
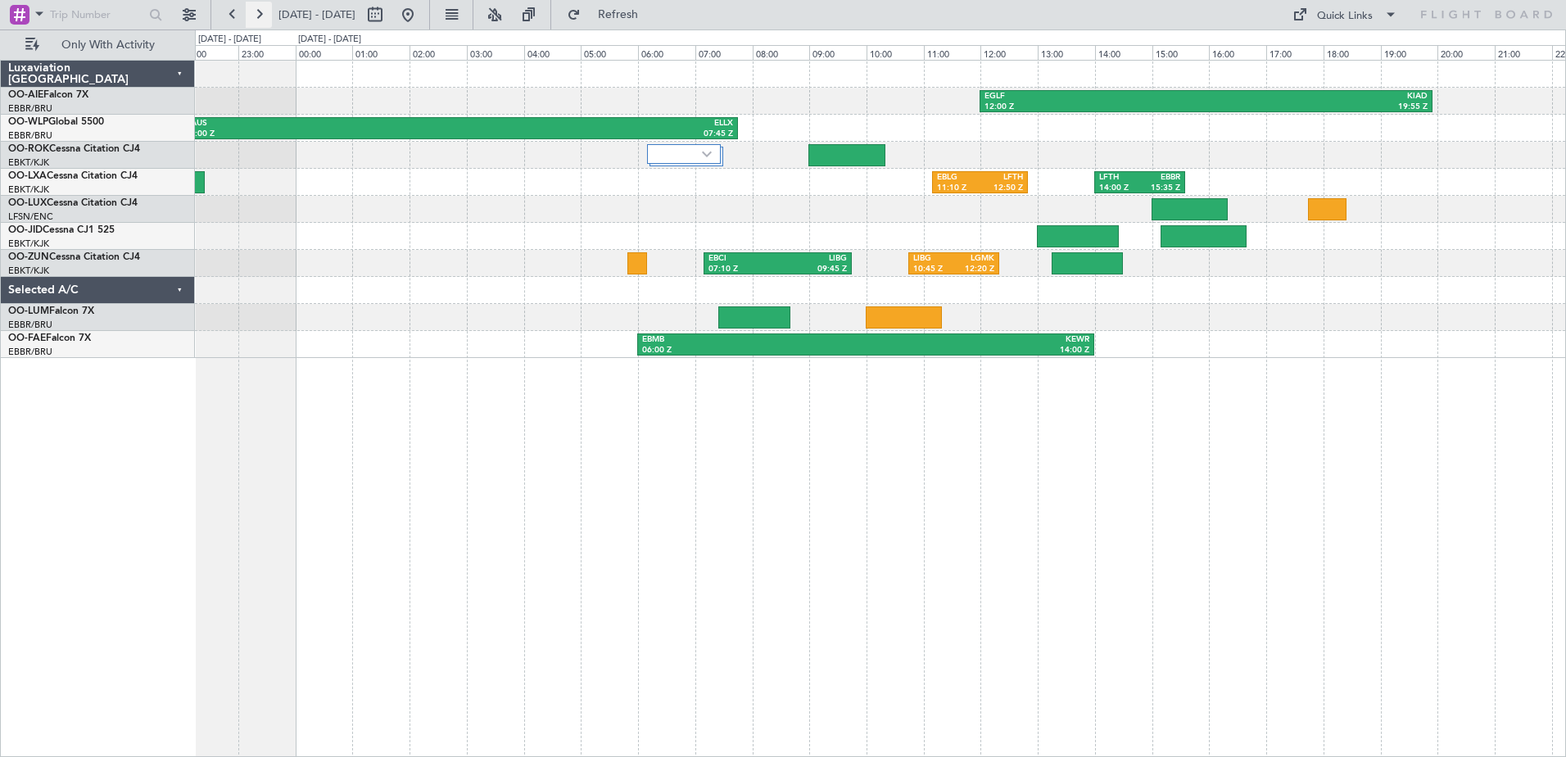
click at [264, 16] on button at bounding box center [259, 15] width 26 height 26
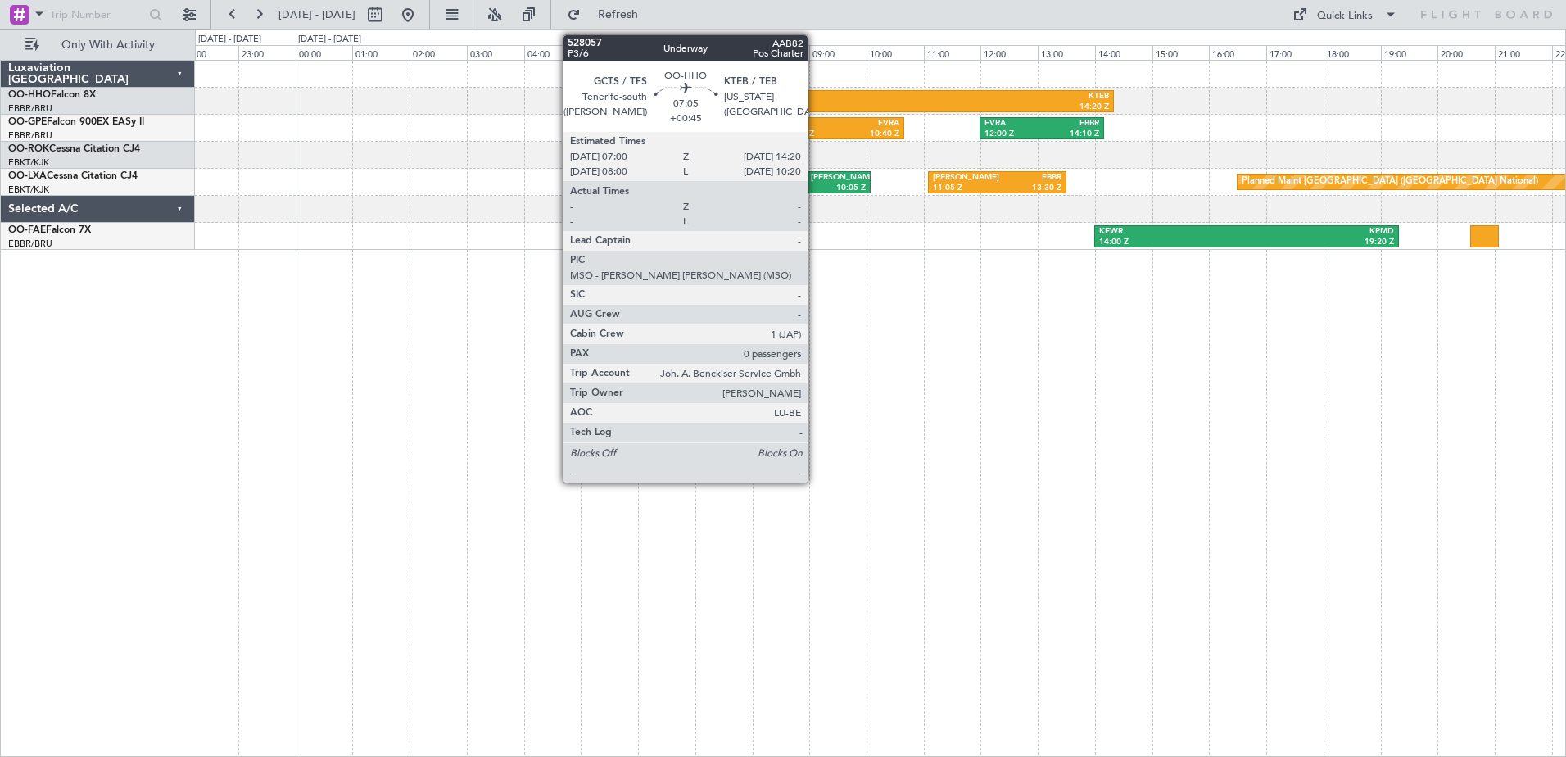
click at [815, 103] on div "07:00 Z" at bounding box center [802, 107] width 205 height 11
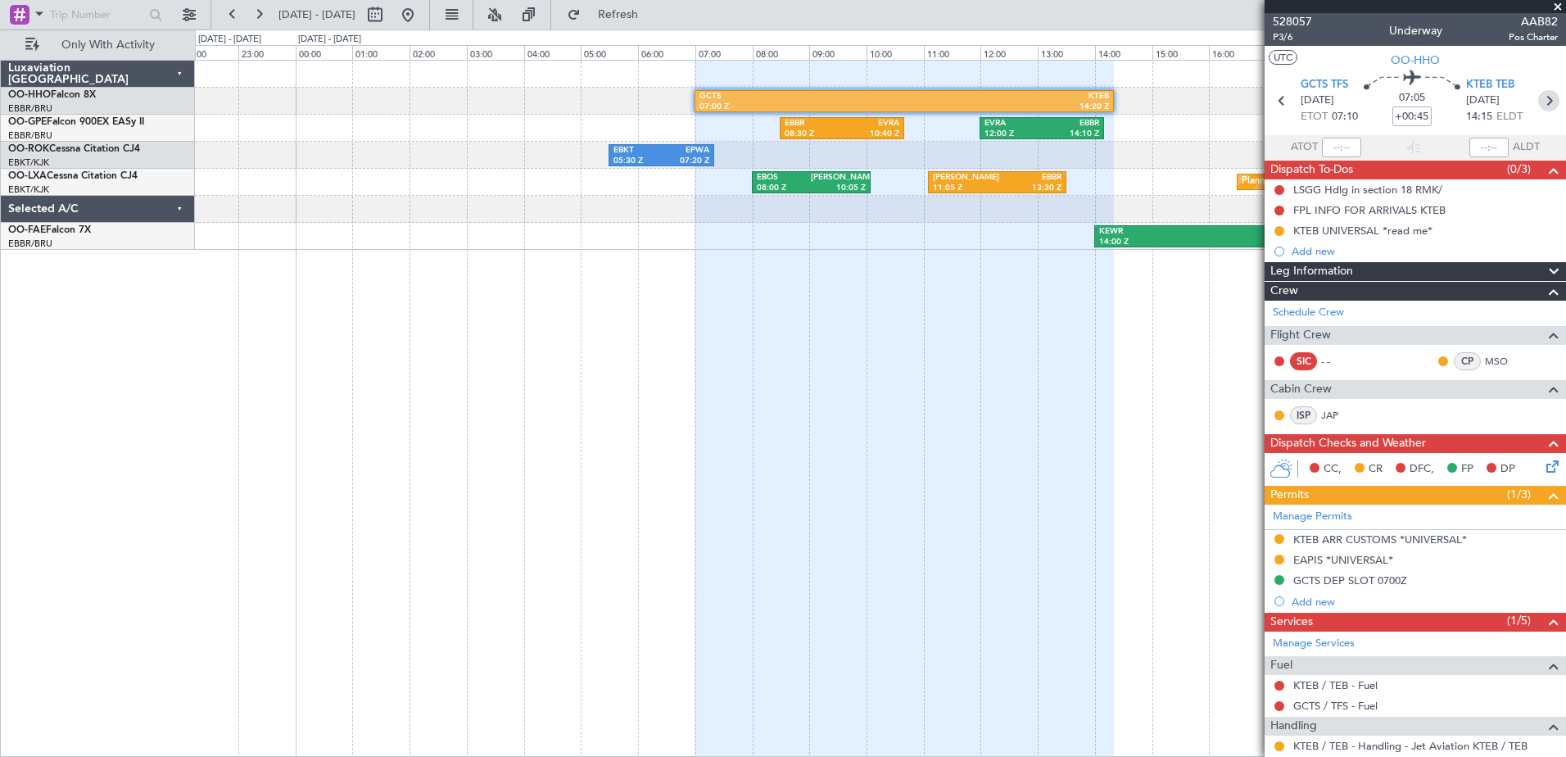
click at [1542, 102] on icon at bounding box center [1548, 100] width 21 height 21
type input "-00:10"
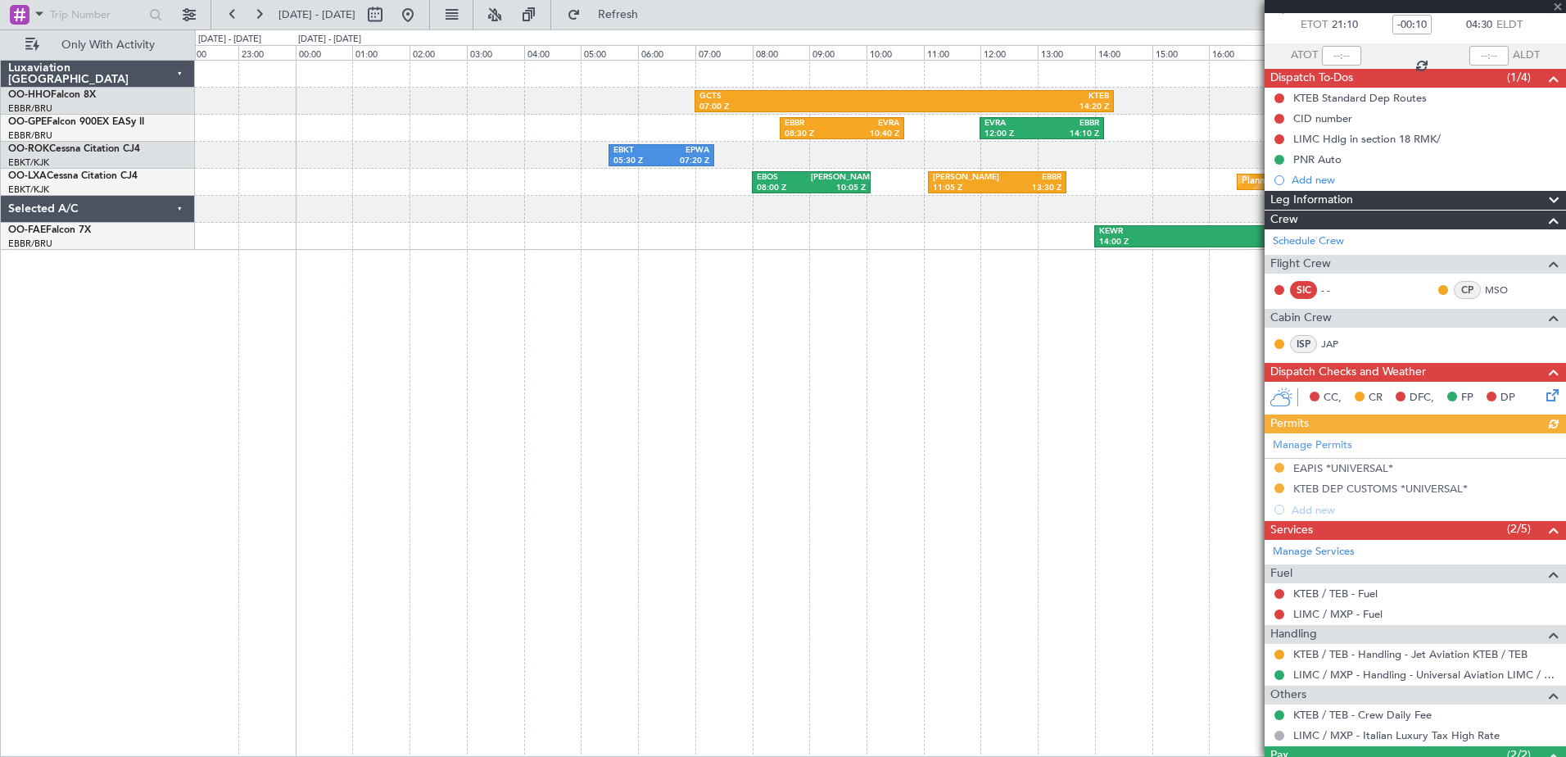
scroll to position [216, 0]
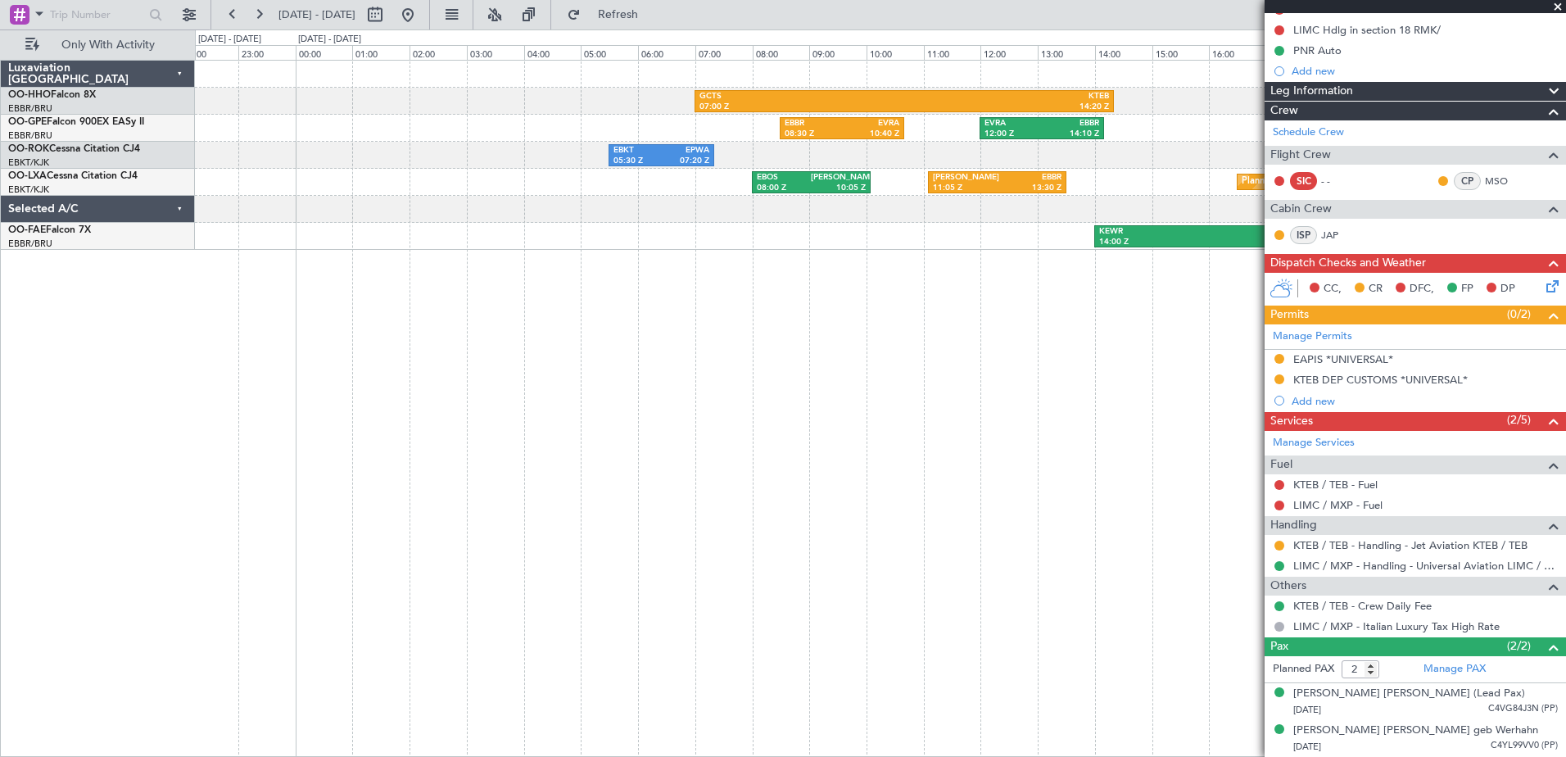
click at [1556, 11] on span at bounding box center [1558, 7] width 16 height 15
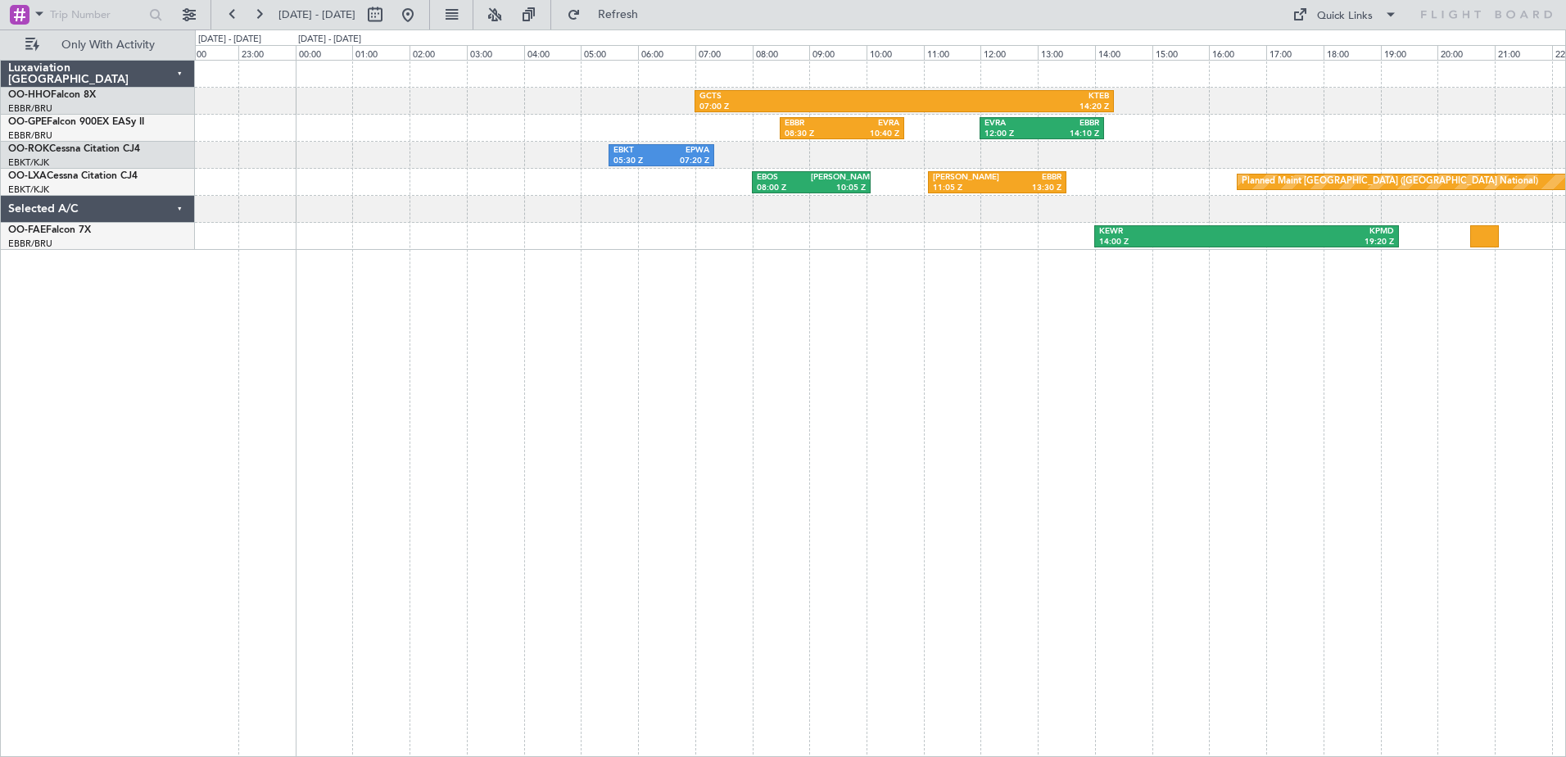
type input "0"
click at [421, 11] on button at bounding box center [408, 15] width 26 height 26
